Goal: Contribute content

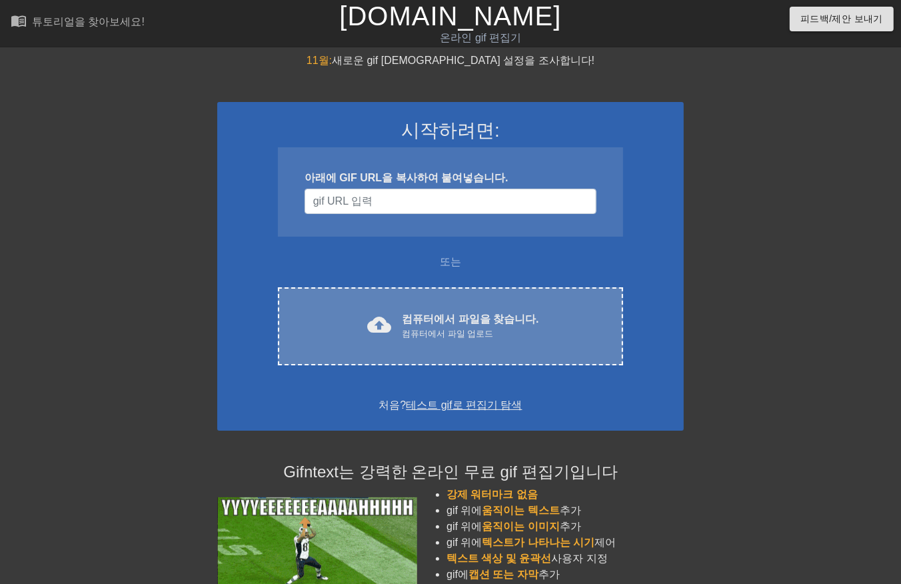
click at [514, 323] on font "컴퓨터에서 파일을 찾습니다." at bounding box center [470, 318] width 137 height 11
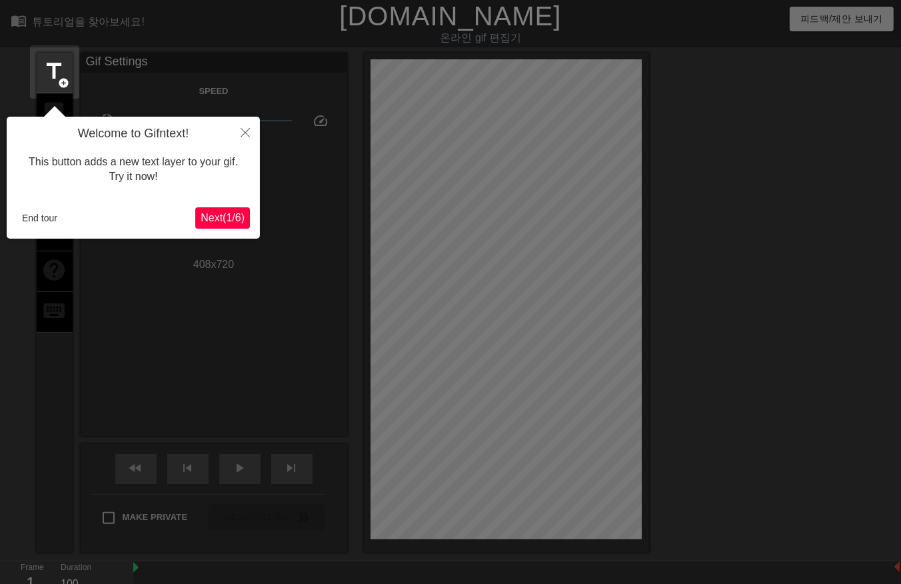
scroll to position [32, 0]
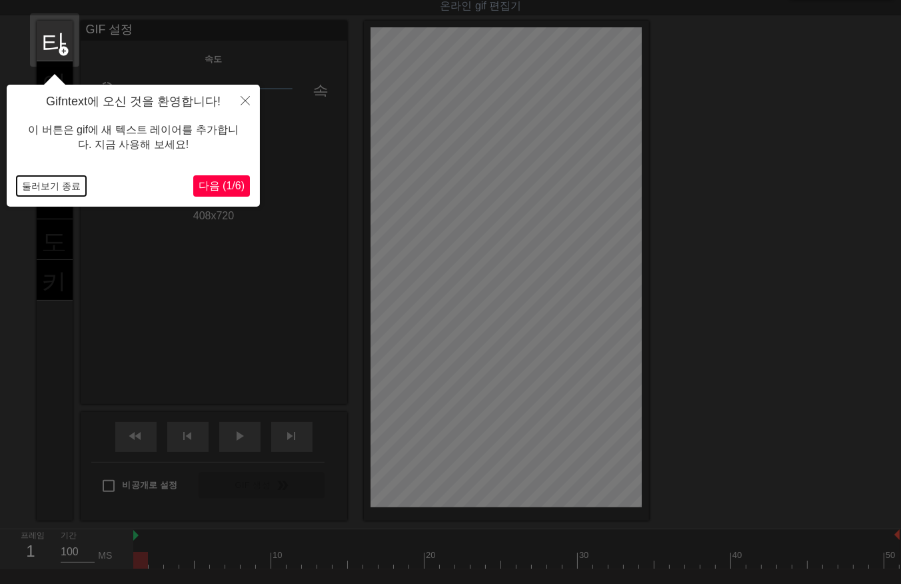
click at [64, 183] on button "둘러보기 종료" at bounding box center [51, 186] width 69 height 20
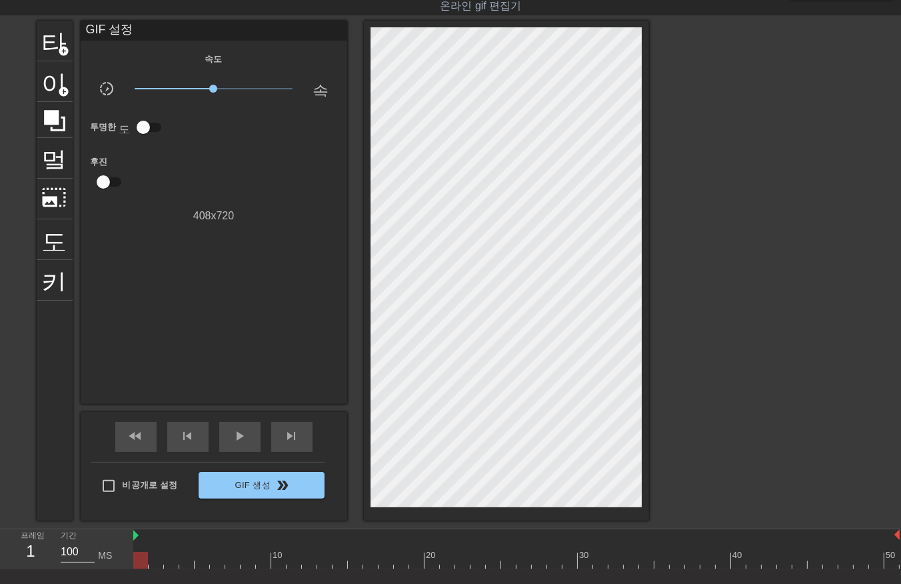
click at [157, 560] on div at bounding box center [516, 560] width 766 height 17
click at [171, 555] on div at bounding box center [516, 560] width 766 height 17
click at [190, 562] on div at bounding box center [516, 560] width 766 height 17
click at [201, 556] on div at bounding box center [516, 560] width 766 height 17
click at [218, 558] on div at bounding box center [516, 560] width 766 height 17
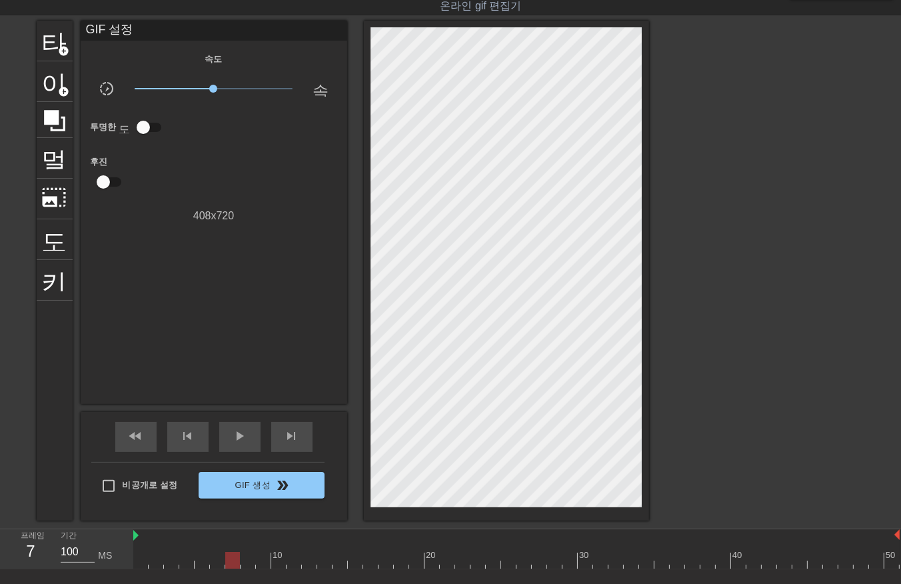
click at [229, 560] on div at bounding box center [516, 560] width 766 height 17
click at [251, 558] on div at bounding box center [516, 560] width 766 height 17
click at [261, 560] on div at bounding box center [516, 560] width 766 height 17
click at [277, 556] on div at bounding box center [516, 560] width 766 height 17
click at [296, 563] on div at bounding box center [516, 560] width 766 height 17
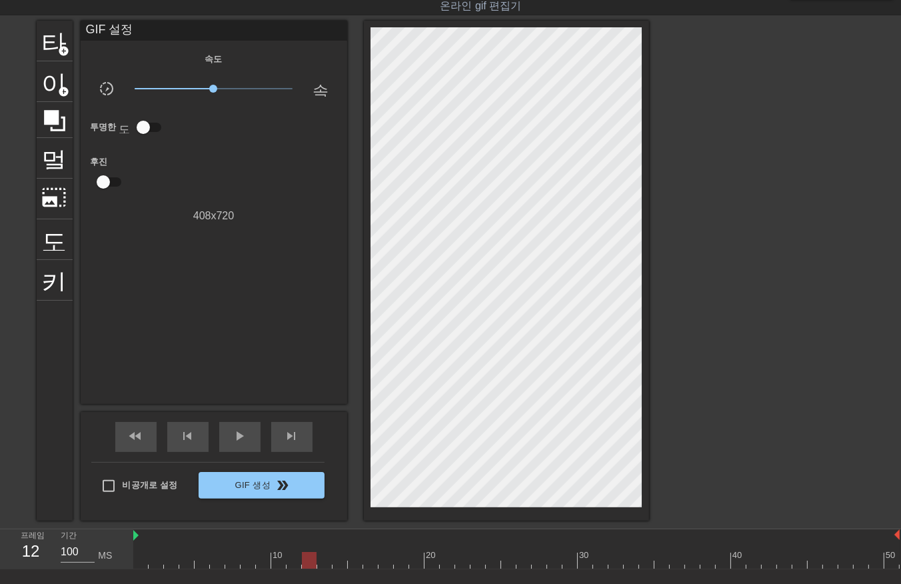
click at [304, 557] on div at bounding box center [516, 560] width 766 height 17
click at [321, 558] on div at bounding box center [516, 560] width 766 height 17
click at [340, 558] on div at bounding box center [516, 560] width 766 height 17
click at [355, 558] on div at bounding box center [516, 560] width 766 height 17
drag, startPoint x: 370, startPoint y: 558, endPoint x: 373, endPoint y: 574, distance: 16.3
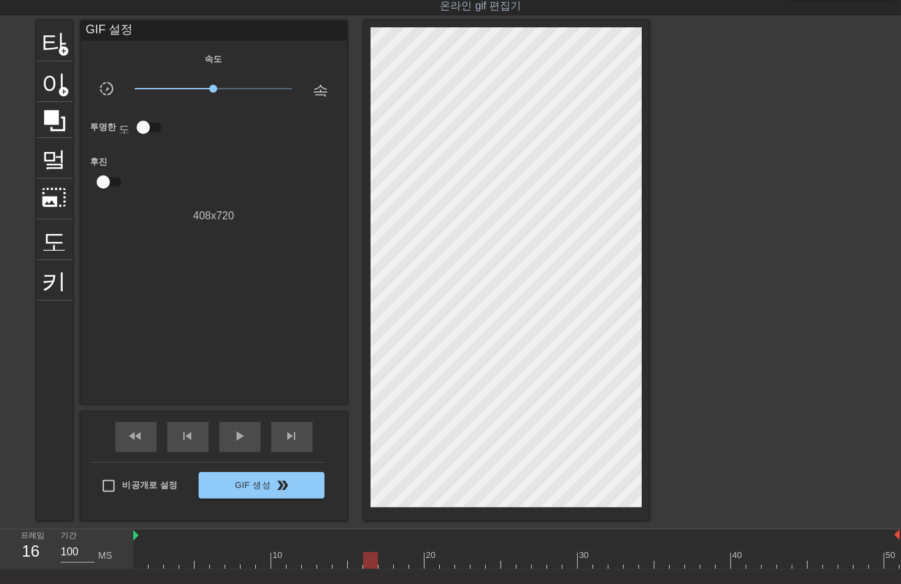
click at [370, 562] on div at bounding box center [516, 560] width 766 height 17
click at [384, 557] on div at bounding box center [516, 560] width 766 height 17
drag, startPoint x: 400, startPoint y: 556, endPoint x: 406, endPoint y: 564, distance: 10.0
click at [400, 558] on div at bounding box center [516, 560] width 766 height 17
drag, startPoint x: 418, startPoint y: 556, endPoint x: 431, endPoint y: 570, distance: 18.4
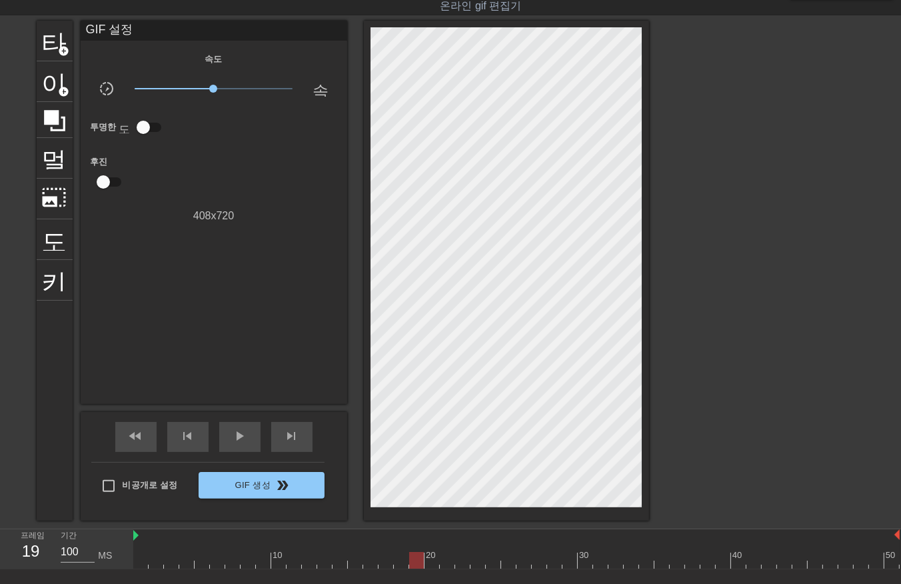
click at [418, 562] on div at bounding box center [516, 560] width 766 height 17
drag, startPoint x: 428, startPoint y: 557, endPoint x: 451, endPoint y: 573, distance: 28.3
click at [429, 558] on div at bounding box center [516, 560] width 766 height 17
drag, startPoint x: 446, startPoint y: 558, endPoint x: 456, endPoint y: 565, distance: 12.0
click at [448, 564] on div at bounding box center [516, 560] width 766 height 17
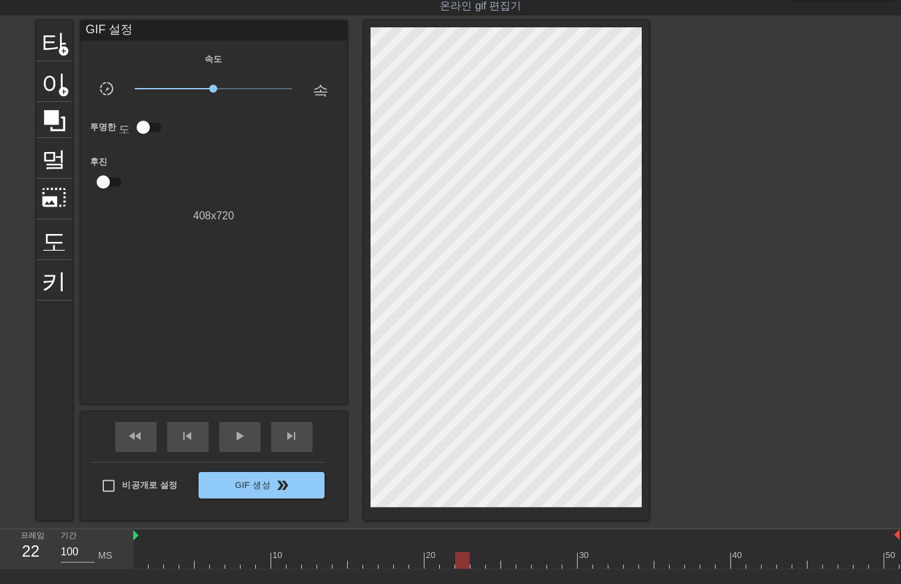
drag, startPoint x: 462, startPoint y: 558, endPoint x: 470, endPoint y: 563, distance: 9.8
click at [462, 560] on div at bounding box center [516, 560] width 766 height 17
drag, startPoint x: 476, startPoint y: 558, endPoint x: 492, endPoint y: 568, distance: 18.5
click at [476, 560] on div at bounding box center [516, 560] width 766 height 17
drag, startPoint x: 493, startPoint y: 554, endPoint x: 496, endPoint y: 561, distance: 7.4
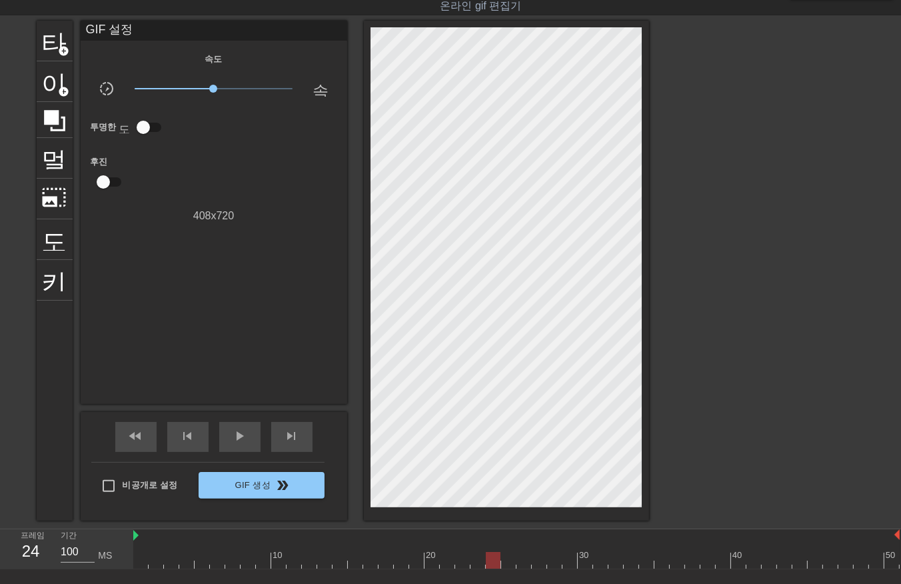
click at [493, 555] on div at bounding box center [516, 560] width 766 height 17
click at [505, 558] on div at bounding box center [516, 560] width 766 height 17
click at [522, 560] on div at bounding box center [516, 560] width 766 height 17
click at [538, 560] on div at bounding box center [516, 560] width 766 height 17
click at [554, 561] on div at bounding box center [516, 560] width 766 height 17
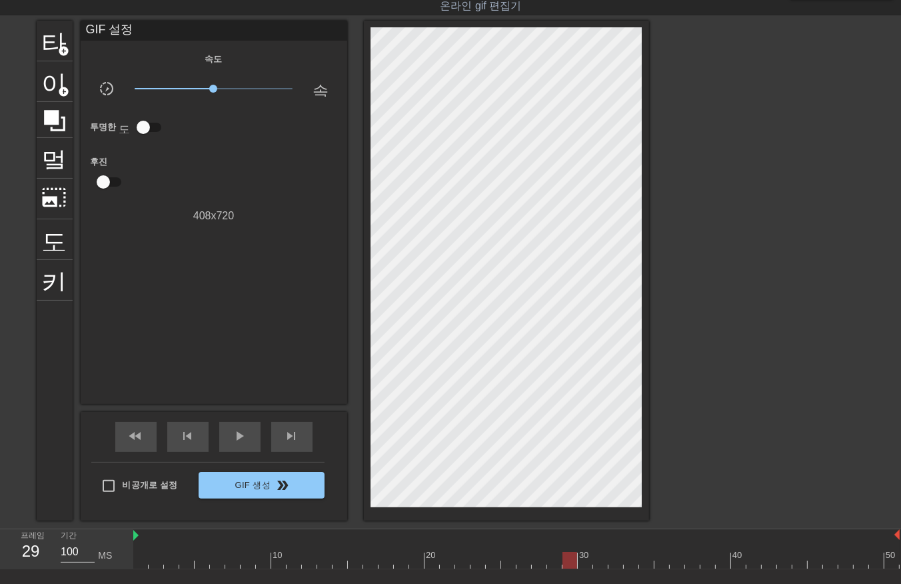
drag, startPoint x: 568, startPoint y: 558, endPoint x: 569, endPoint y: 566, distance: 8.1
click at [568, 566] on div at bounding box center [516, 560] width 766 height 17
drag, startPoint x: 580, startPoint y: 562, endPoint x: 592, endPoint y: 567, distance: 13.1
click at [583, 563] on div at bounding box center [516, 560] width 766 height 17
click at [600, 562] on div at bounding box center [516, 560] width 766 height 17
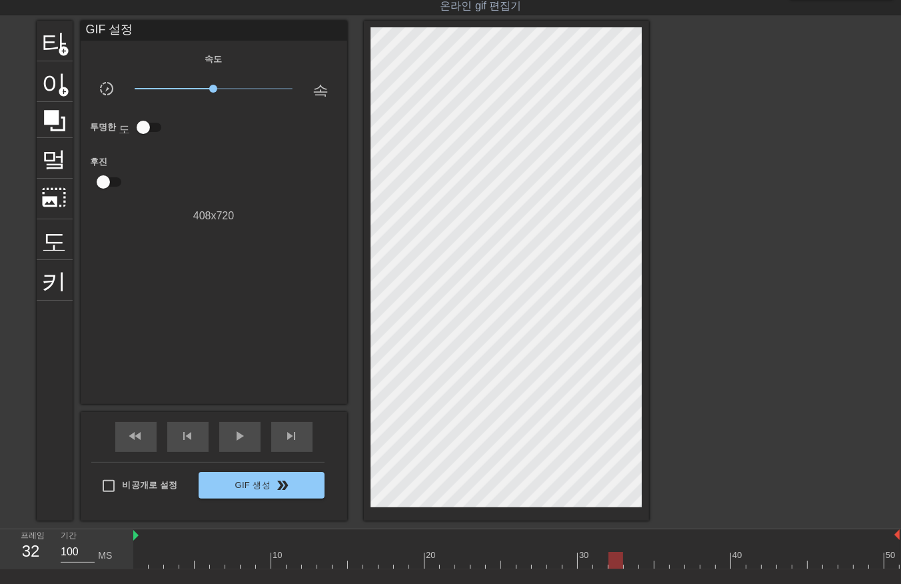
drag, startPoint x: 618, startPoint y: 558, endPoint x: 620, endPoint y: 564, distance: 7.0
click at [620, 564] on div at bounding box center [516, 560] width 766 height 17
drag, startPoint x: 632, startPoint y: 558, endPoint x: 634, endPoint y: 564, distance: 7.0
click at [631, 563] on div at bounding box center [516, 560] width 766 height 17
click at [646, 562] on div at bounding box center [516, 560] width 766 height 17
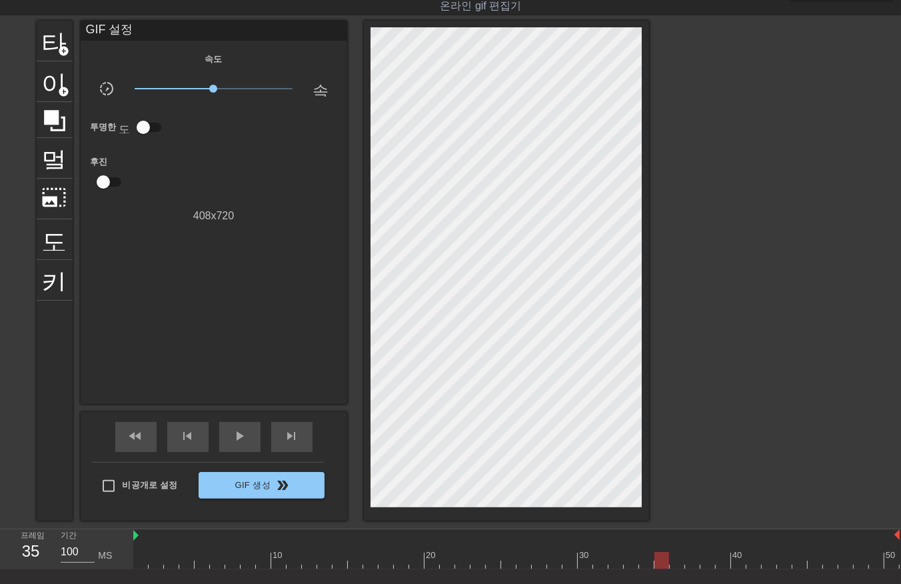
drag, startPoint x: 665, startPoint y: 556, endPoint x: 666, endPoint y: 564, distance: 7.4
click at [664, 562] on div at bounding box center [516, 560] width 766 height 17
drag, startPoint x: 676, startPoint y: 560, endPoint x: 678, endPoint y: 568, distance: 7.6
click at [676, 564] on div at bounding box center [516, 560] width 766 height 17
drag, startPoint x: 690, startPoint y: 558, endPoint x: 704, endPoint y: 569, distance: 18.0
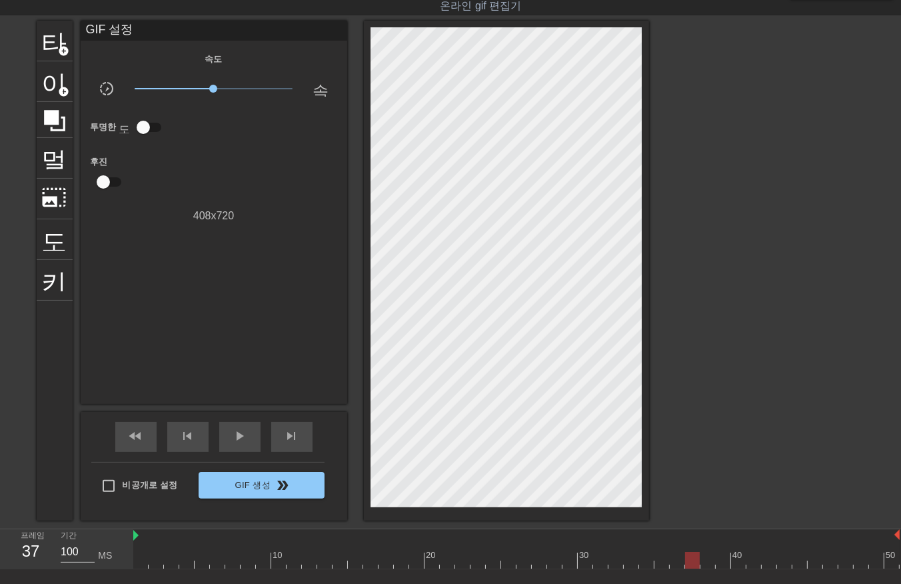
click at [689, 561] on div at bounding box center [516, 560] width 766 height 17
drag, startPoint x: 706, startPoint y: 558, endPoint x: 714, endPoint y: 562, distance: 8.3
click at [708, 564] on div at bounding box center [516, 560] width 766 height 17
click at [722, 558] on div at bounding box center [516, 560] width 766 height 17
drag, startPoint x: 737, startPoint y: 558, endPoint x: 740, endPoint y: 570, distance: 12.4
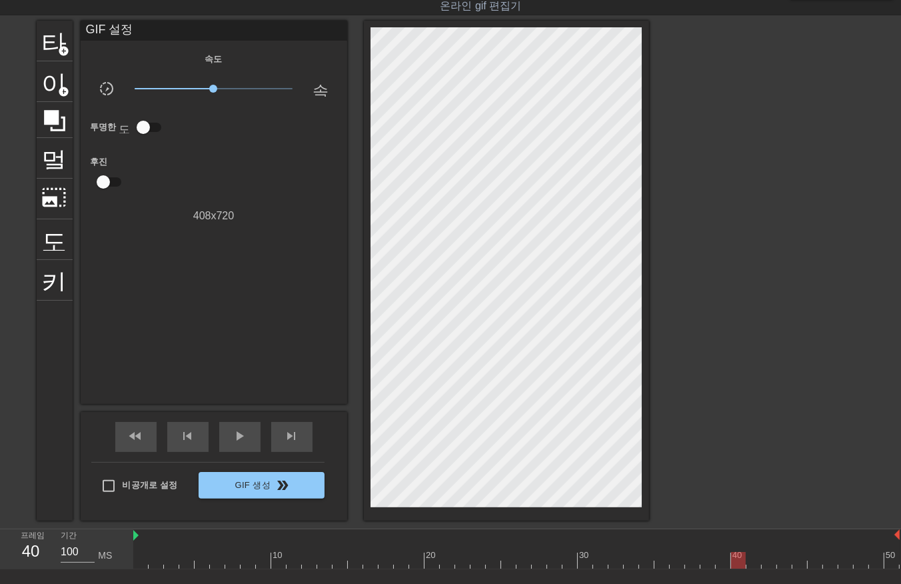
click at [737, 562] on div at bounding box center [516, 560] width 766 height 17
click at [751, 562] on div at bounding box center [516, 560] width 766 height 17
drag, startPoint x: 766, startPoint y: 560, endPoint x: 775, endPoint y: 563, distance: 9.1
click at [770, 564] on div at bounding box center [516, 560] width 766 height 17
drag, startPoint x: 784, startPoint y: 558, endPoint x: 787, endPoint y: 564, distance: 6.9
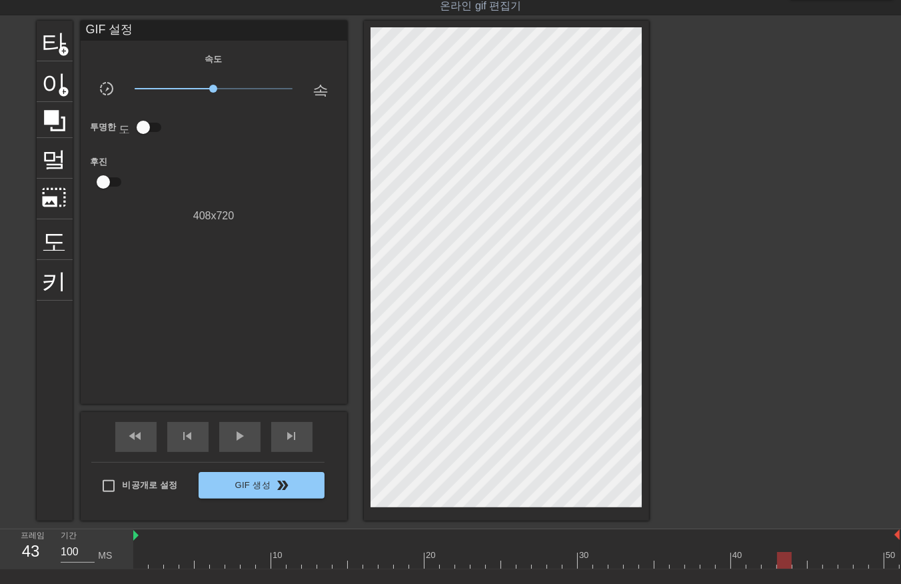
click at [784, 564] on div at bounding box center [516, 560] width 766 height 17
click at [802, 560] on div at bounding box center [516, 560] width 766 height 17
click at [814, 560] on div at bounding box center [516, 560] width 766 height 17
click at [834, 560] on div at bounding box center [516, 560] width 766 height 17
click at [845, 562] on div at bounding box center [516, 560] width 766 height 17
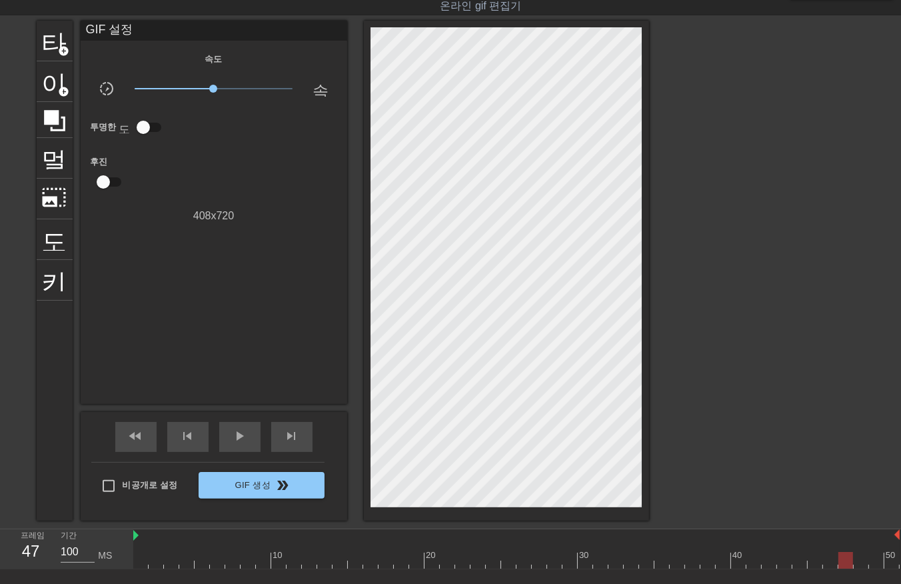
click at [861, 565] on div at bounding box center [516, 560] width 766 height 17
click at [874, 560] on div at bounding box center [516, 560] width 766 height 17
click at [892, 556] on div at bounding box center [516, 560] width 766 height 17
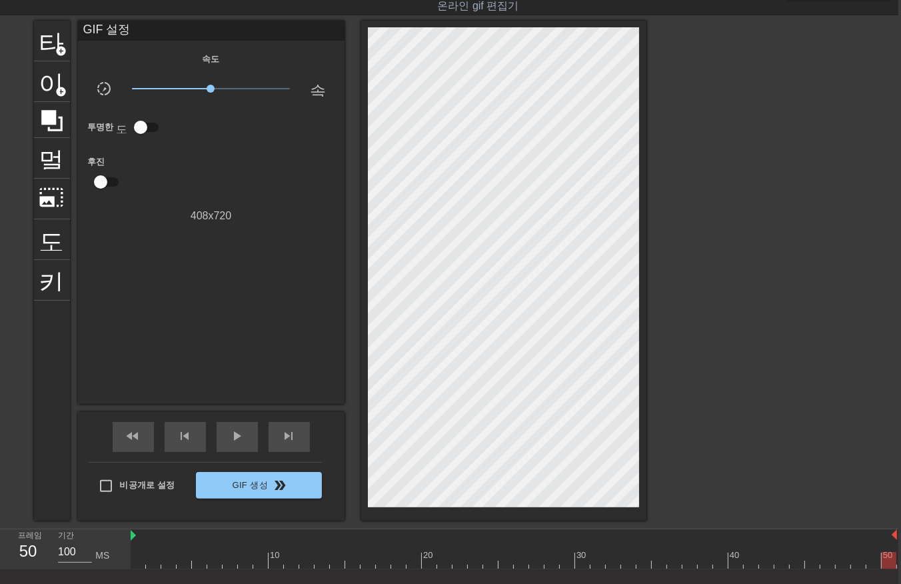
scroll to position [32, 11]
